Goal: Use online tool/utility: Utilize a website feature to perform a specific function

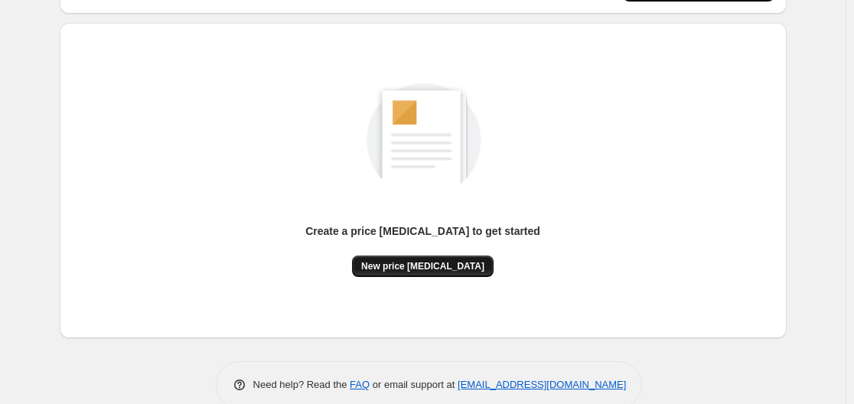
scroll to position [169, 0]
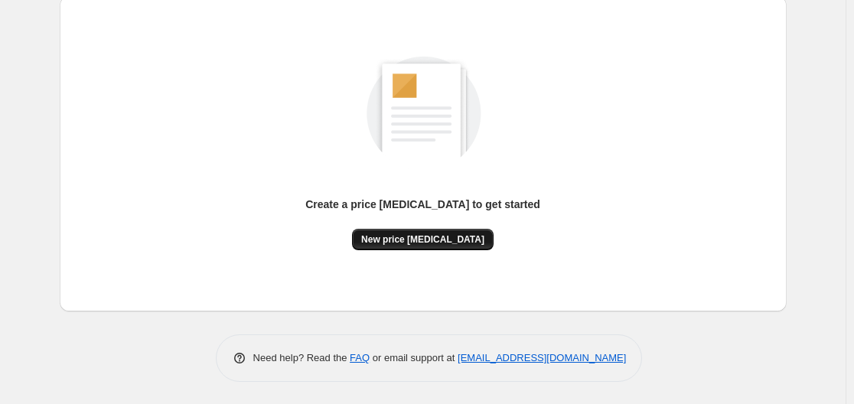
click at [396, 237] on span "New price [MEDICAL_DATA]" at bounding box center [422, 240] width 123 height 12
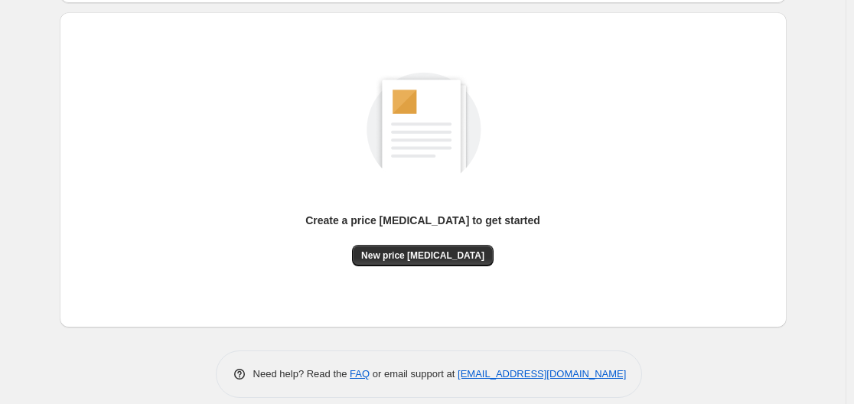
scroll to position [169, 0]
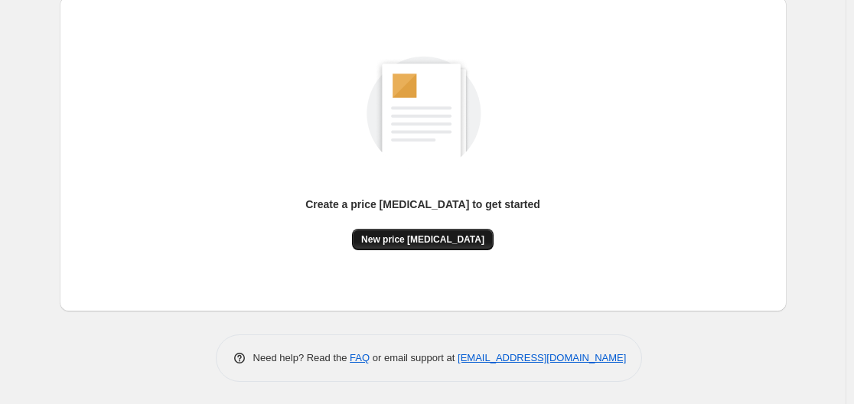
click at [419, 237] on span "New price [MEDICAL_DATA]" at bounding box center [422, 240] width 123 height 12
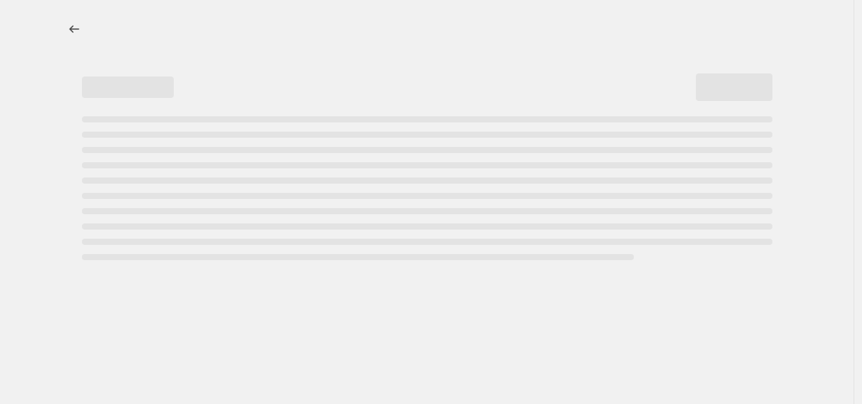
select select "percentage"
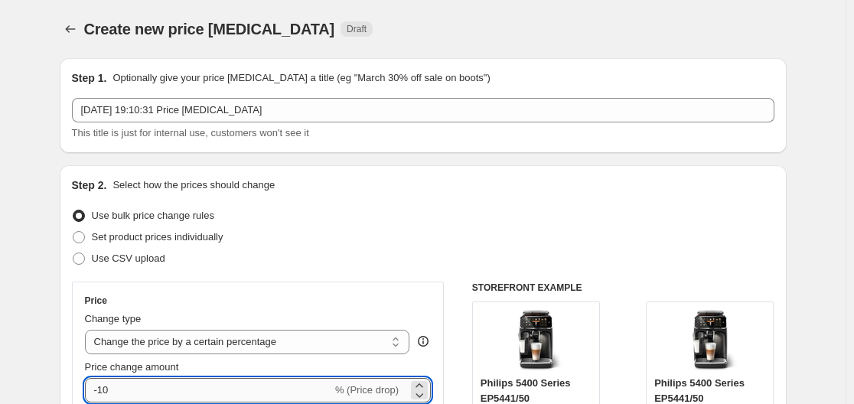
click at [136, 395] on input "-10" at bounding box center [208, 390] width 247 height 25
type input "-1"
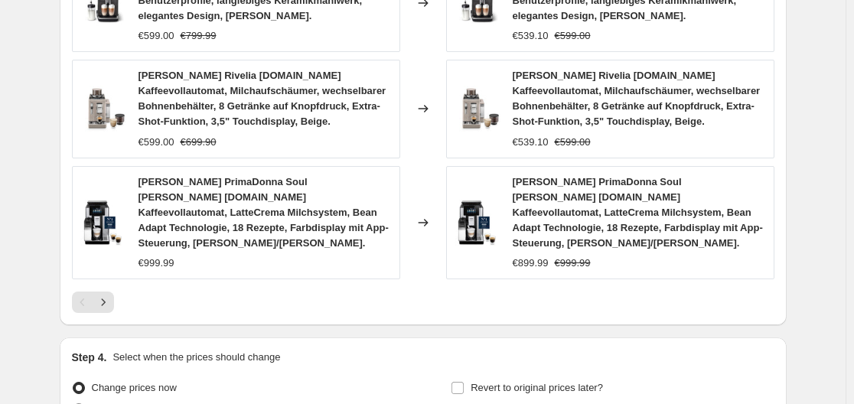
scroll to position [1305, 0]
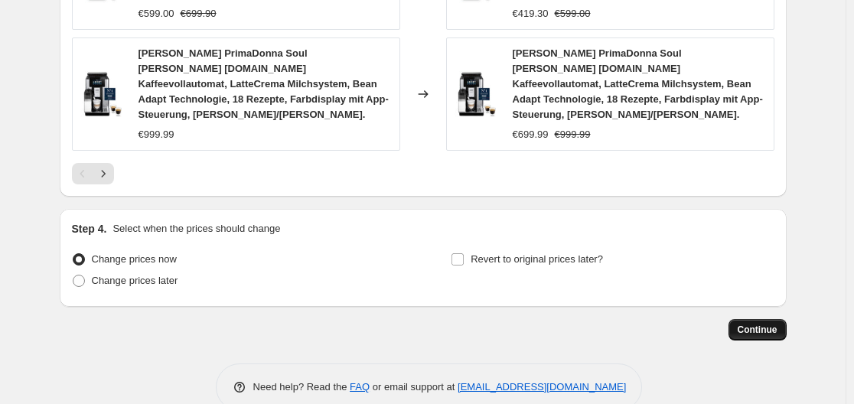
click at [768, 324] on span "Continue" at bounding box center [758, 330] width 40 height 12
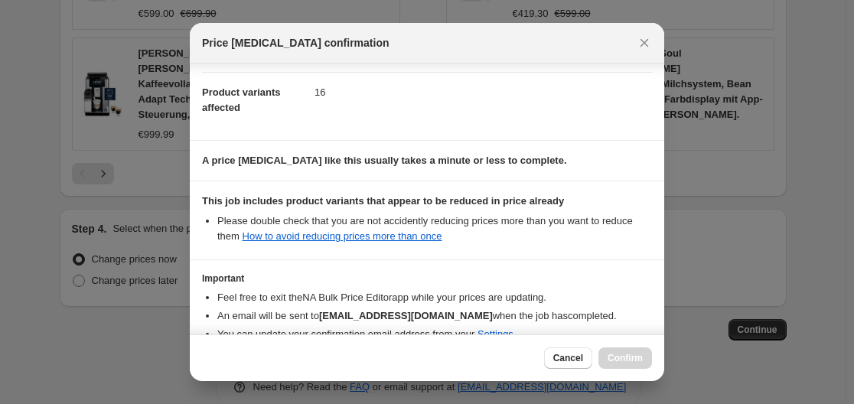
scroll to position [240, 0]
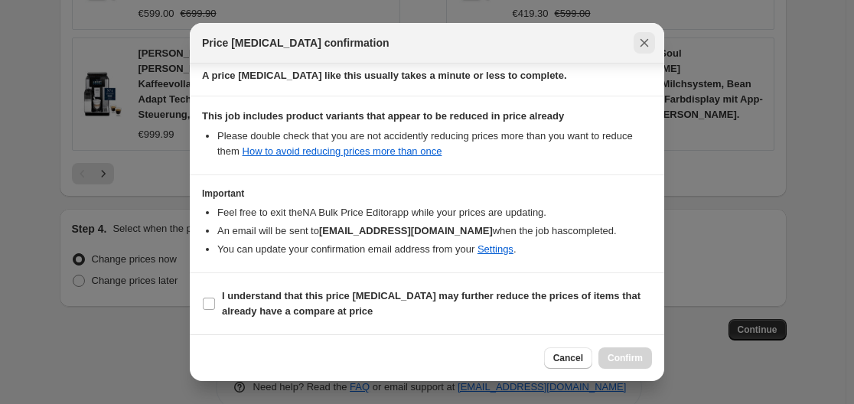
click at [644, 38] on icon "Close" at bounding box center [644, 42] width 15 height 15
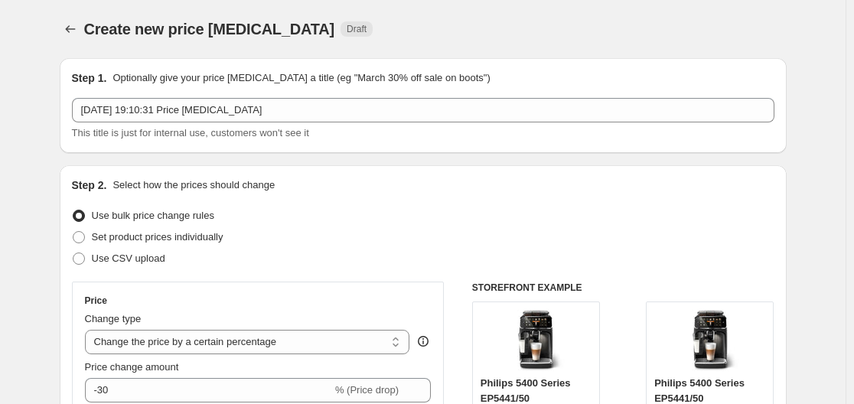
scroll to position [1305, 0]
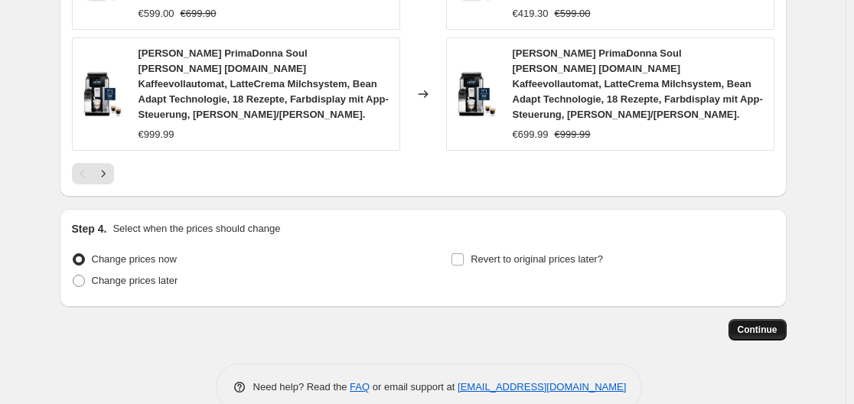
click at [756, 324] on span "Continue" at bounding box center [758, 330] width 40 height 12
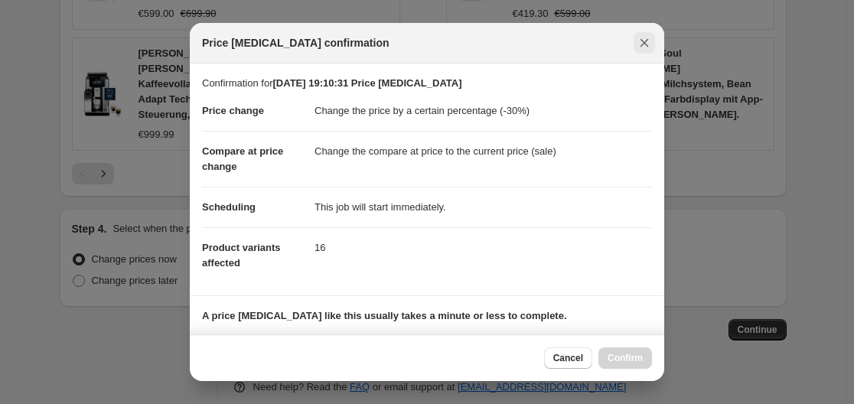
click at [645, 40] on icon "Close" at bounding box center [644, 42] width 15 height 15
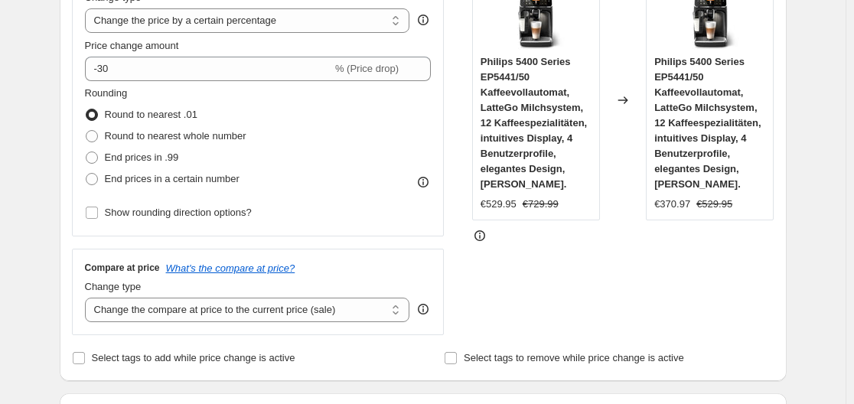
scroll to position [298, 0]
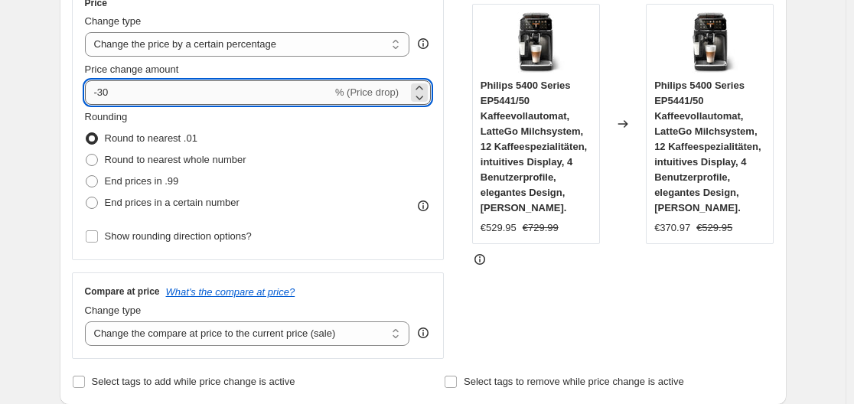
click at [143, 93] on input "-30" at bounding box center [208, 92] width 247 height 25
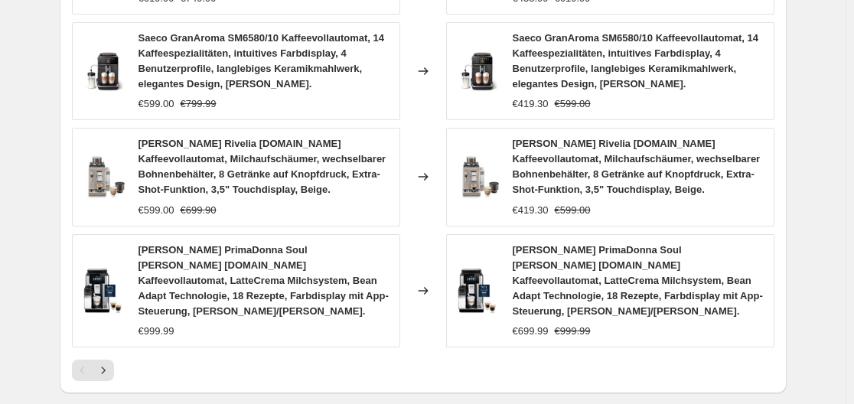
scroll to position [1305, 0]
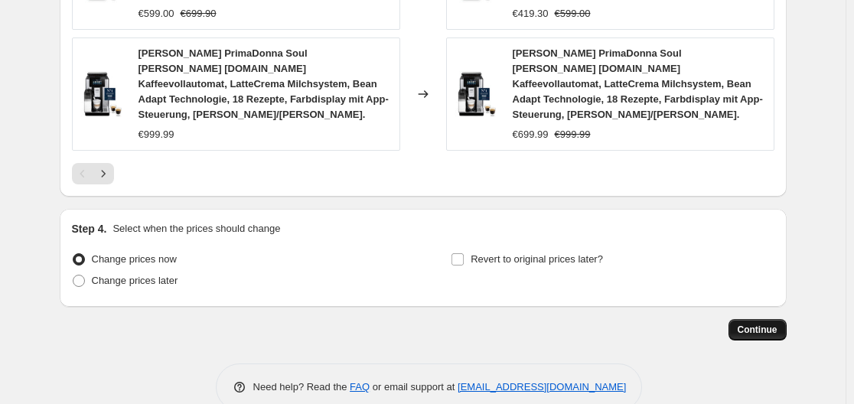
type input "-35"
click at [764, 324] on span "Continue" at bounding box center [758, 330] width 40 height 12
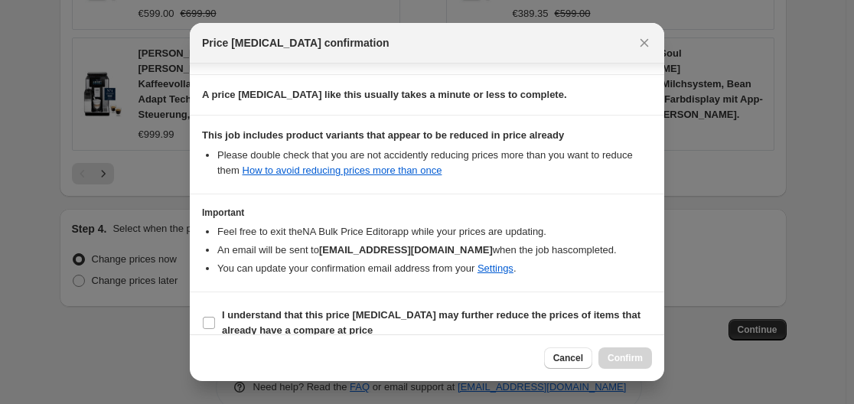
scroll to position [240, 0]
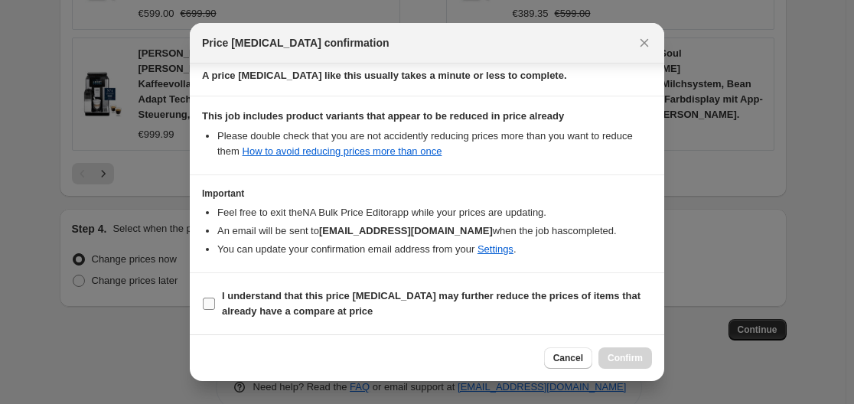
click at [215, 295] on label "I understand that this price [MEDICAL_DATA] may further reduce the prices of it…" at bounding box center [427, 304] width 450 height 37
click at [215, 298] on input "I understand that this price [MEDICAL_DATA] may further reduce the prices of it…" at bounding box center [209, 304] width 12 height 12
checkbox input "true"
click at [628, 358] on span "Confirm" at bounding box center [625, 358] width 35 height 12
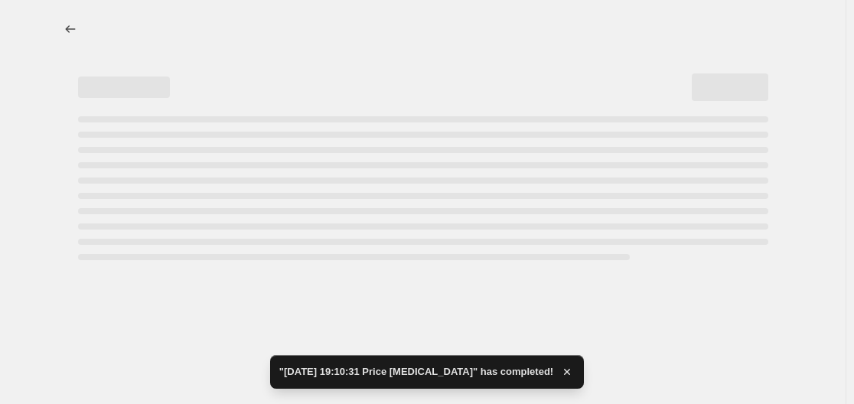
select select "percentage"
